Goal: Information Seeking & Learning: Learn about a topic

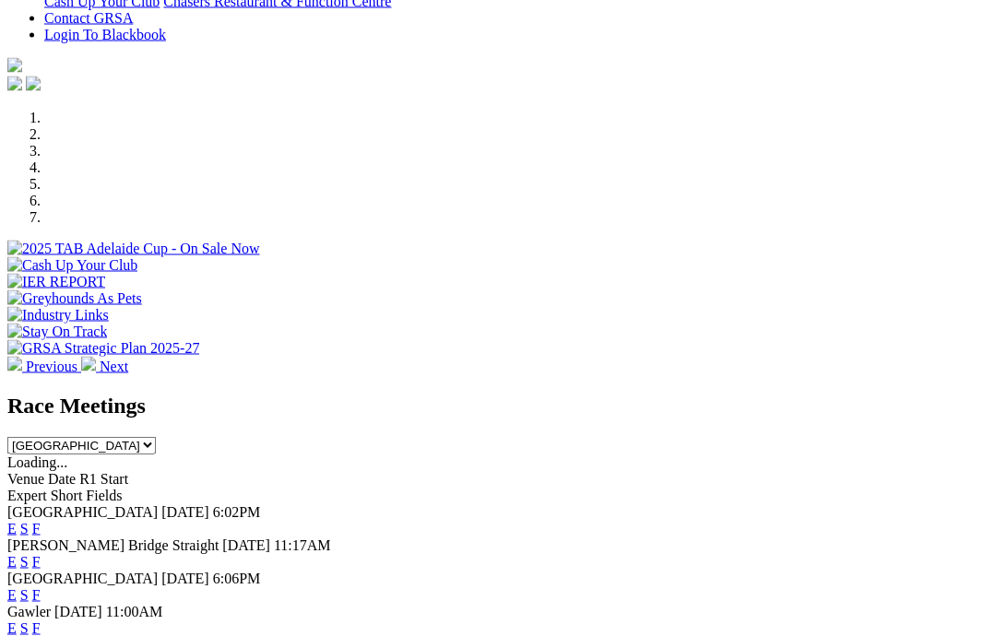
scroll to position [473, 0]
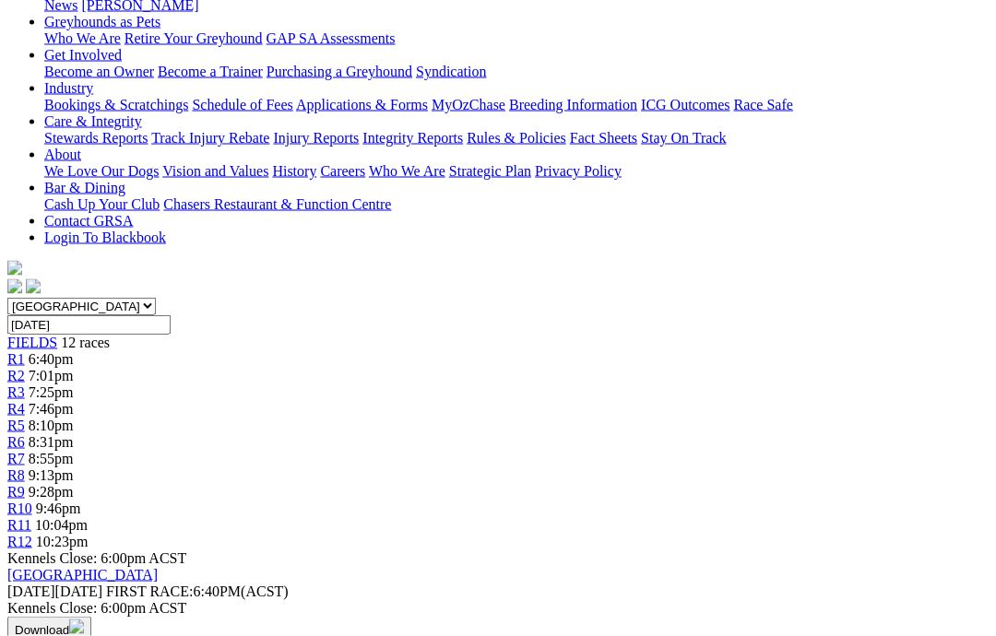
scroll to position [304, 0]
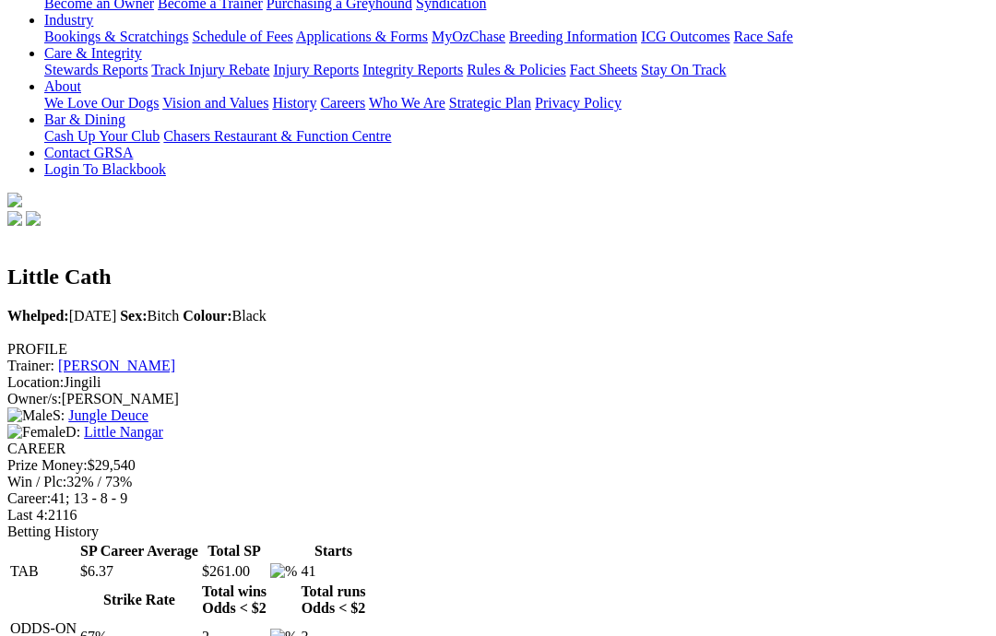
scroll to position [362, 0]
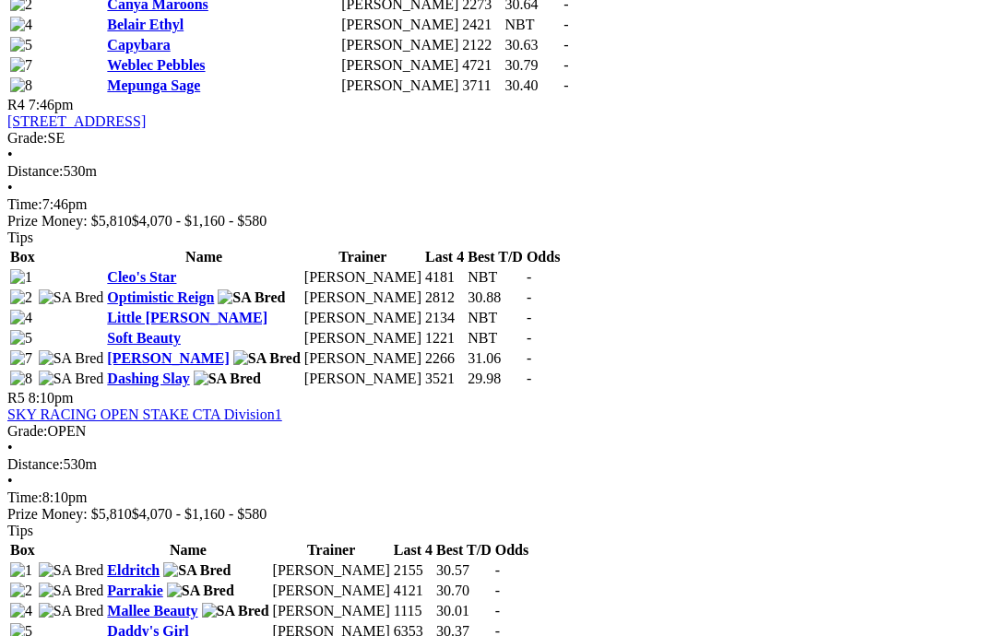
scroll to position [1781, 0]
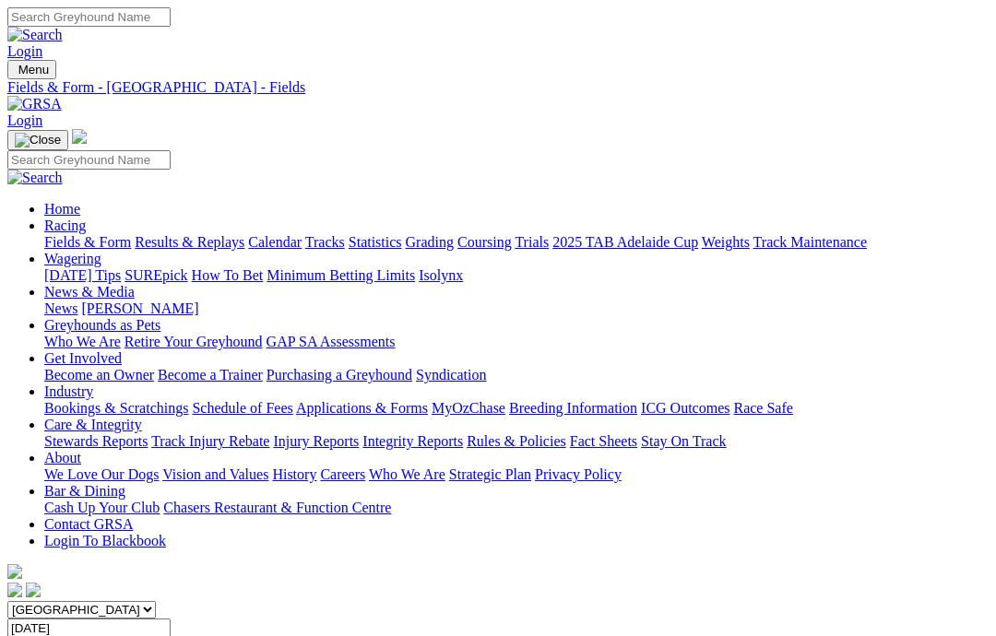
scroll to position [1782, 0]
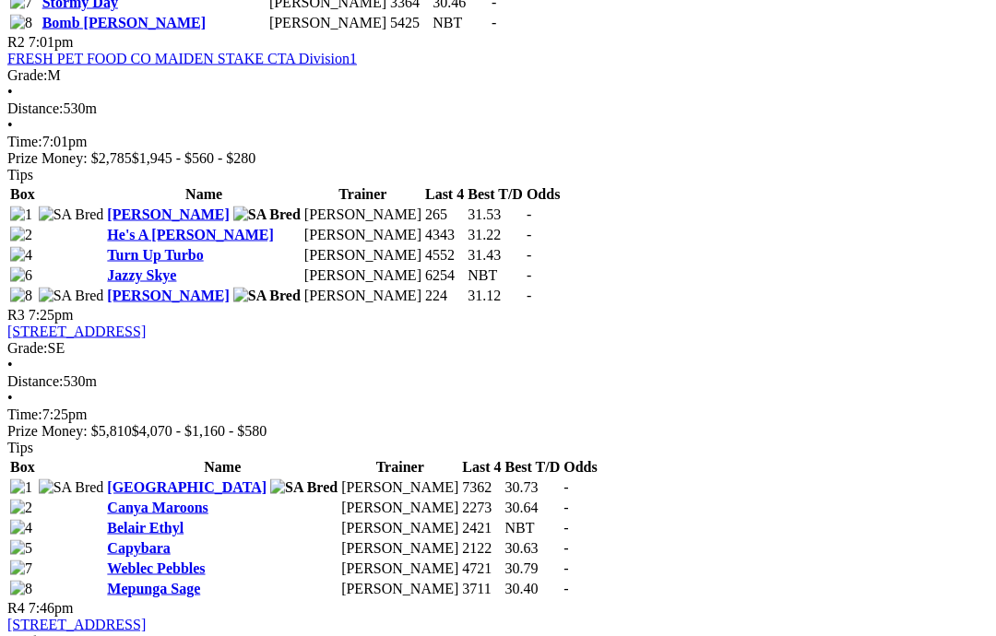
scroll to position [1273, 0]
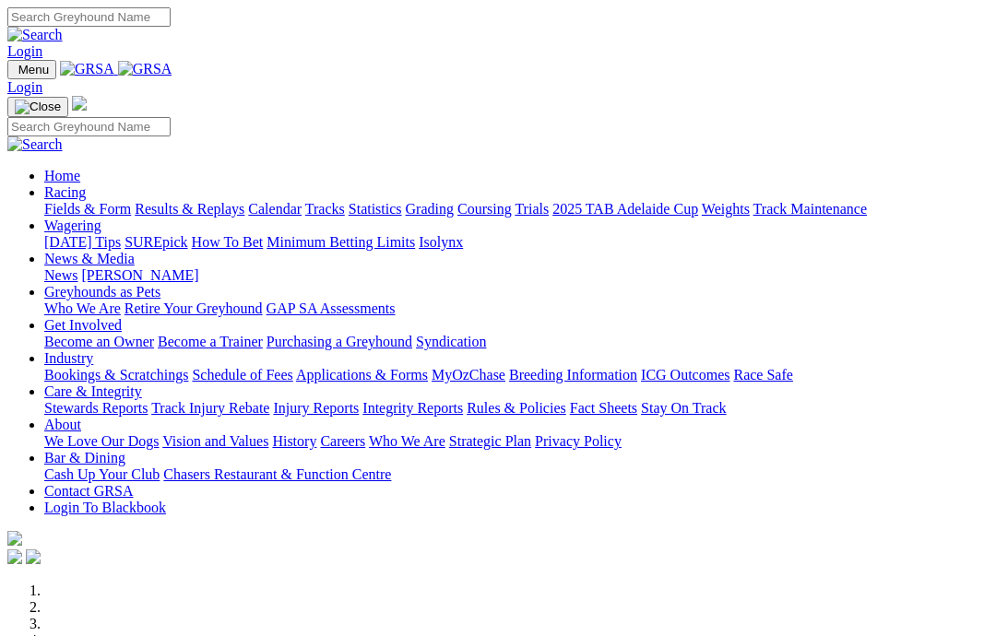
scroll to position [326, 0]
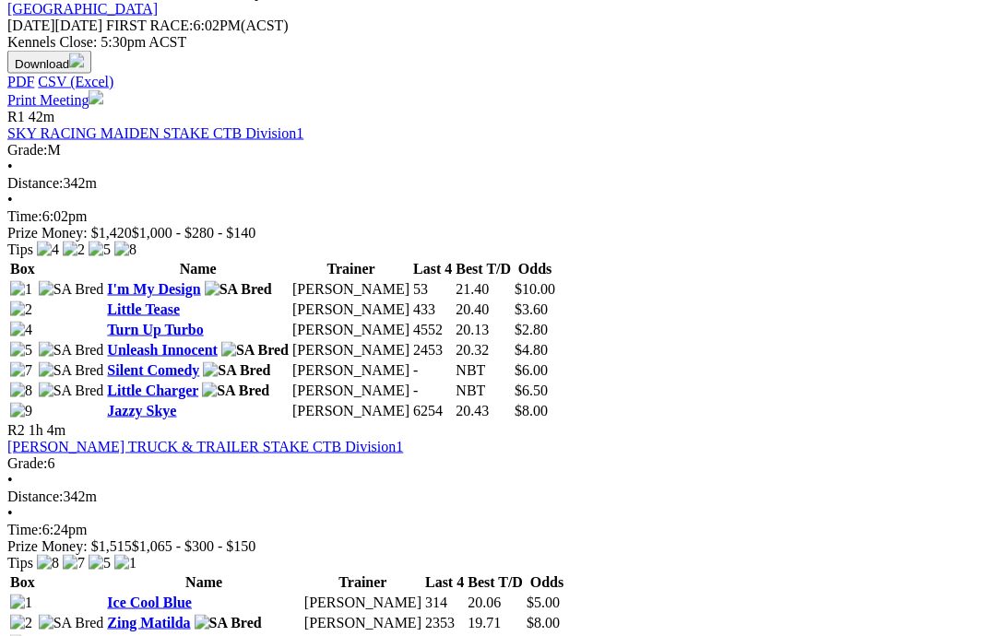
scroll to position [840, 0]
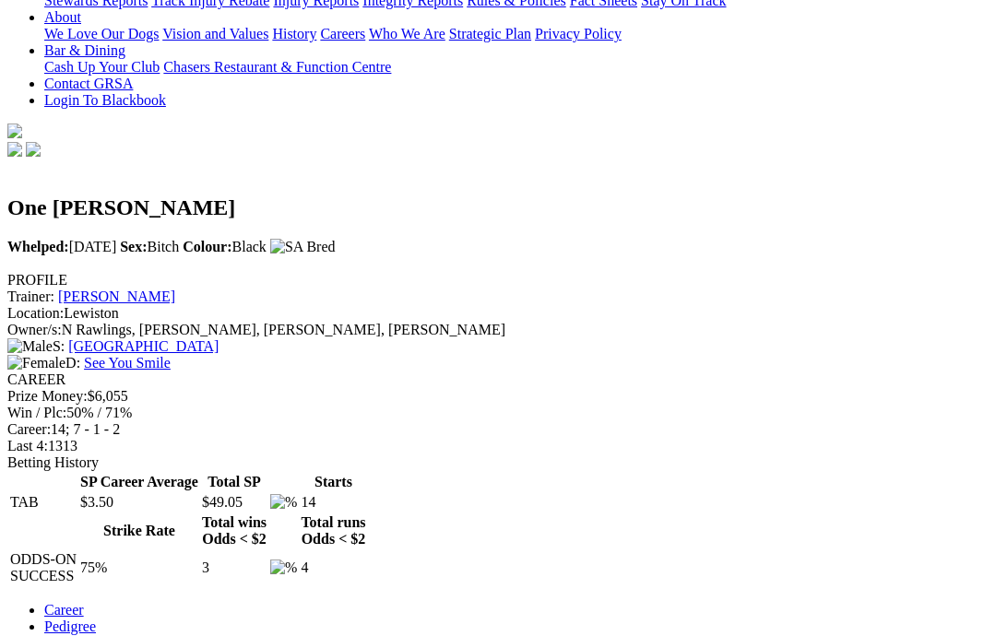
scroll to position [429, 0]
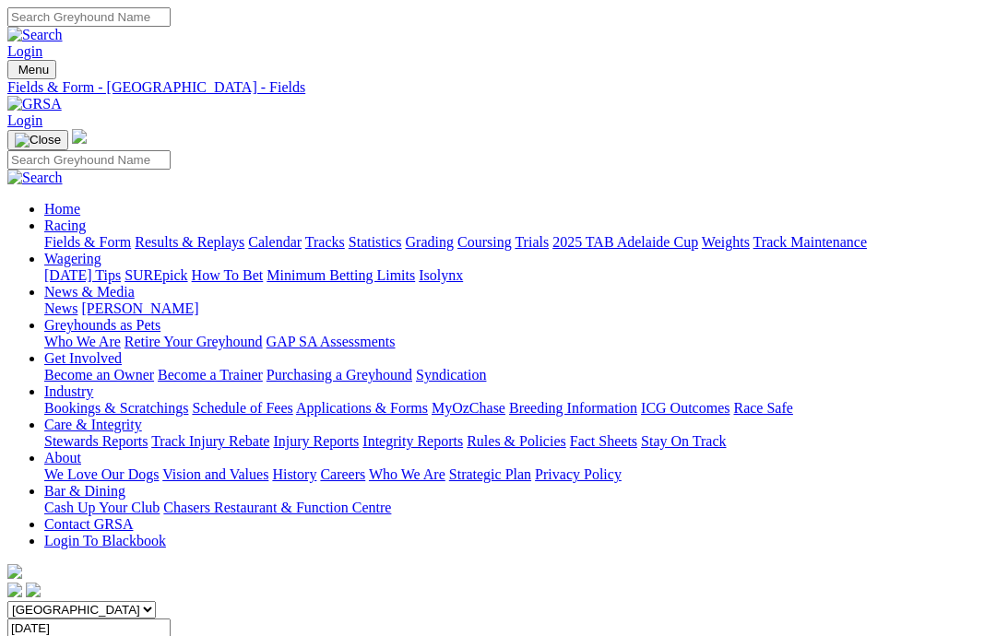
scroll to position [841, 0]
